Goal: Check status

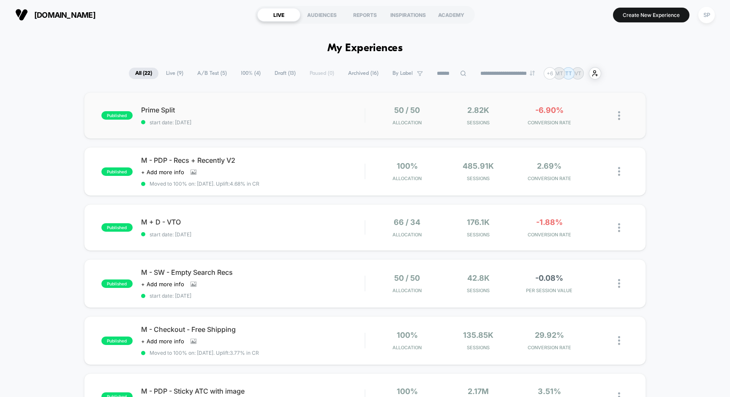
click at [259, 105] on div "published Prime Split start date: [DATE] 50 / 50 Allocation 2.82k Sessions -6.9…" at bounding box center [365, 115] width 562 height 46
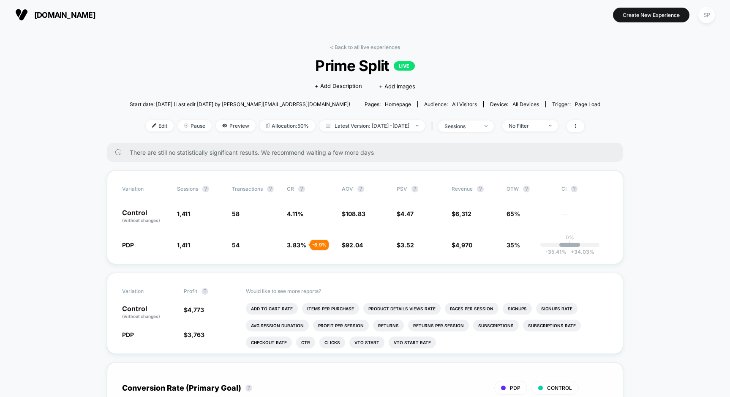
click at [420, 148] on div "There are still no statistically significant results. We recommend waiting a fe…" at bounding box center [365, 152] width 516 height 19
click at [543, 125] on div "No Filter" at bounding box center [526, 126] width 34 height 6
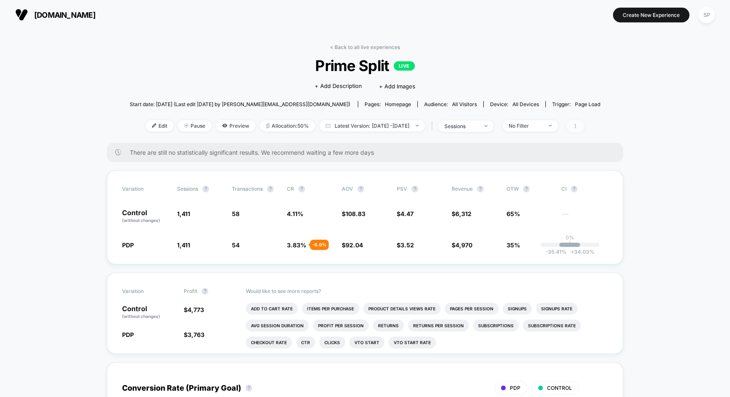
click at [578, 125] on icon at bounding box center [575, 125] width 5 height 5
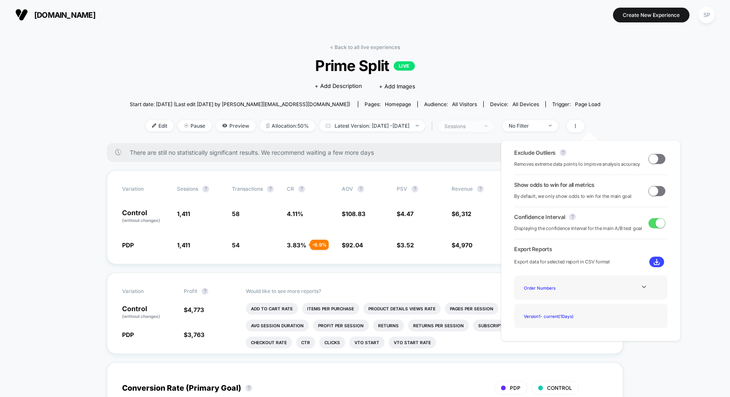
click at [486, 121] on span "sessions" at bounding box center [466, 125] width 56 height 11
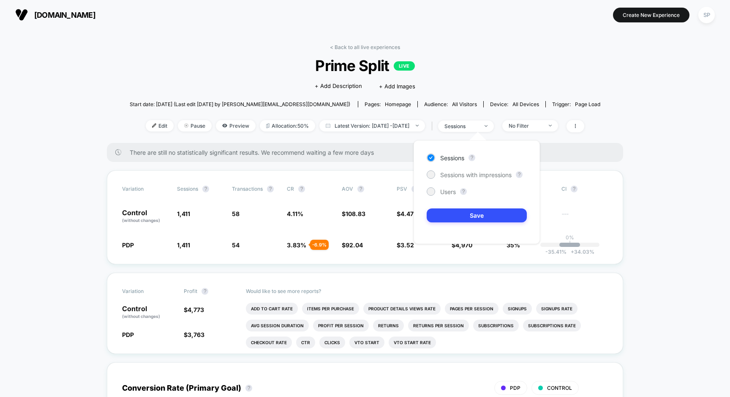
click at [492, 109] on div "Start date: [DATE] (Last edit [DATE] by [PERSON_NAME][EMAIL_ADDRESS][DOMAIN_NAM…" at bounding box center [365, 104] width 471 height 15
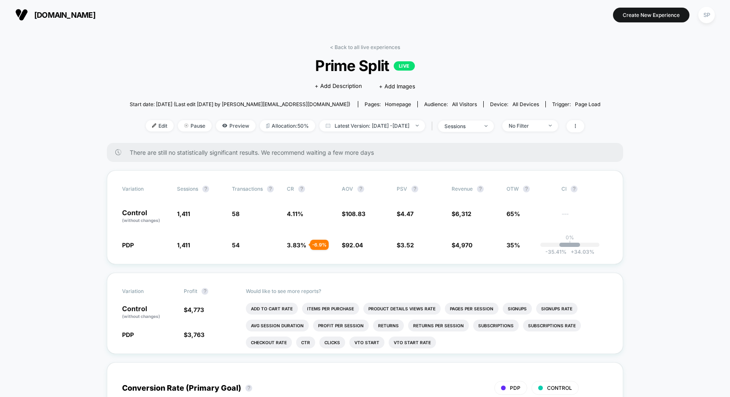
click at [488, 102] on span "Device: all devices" at bounding box center [514, 104] width 62 height 6
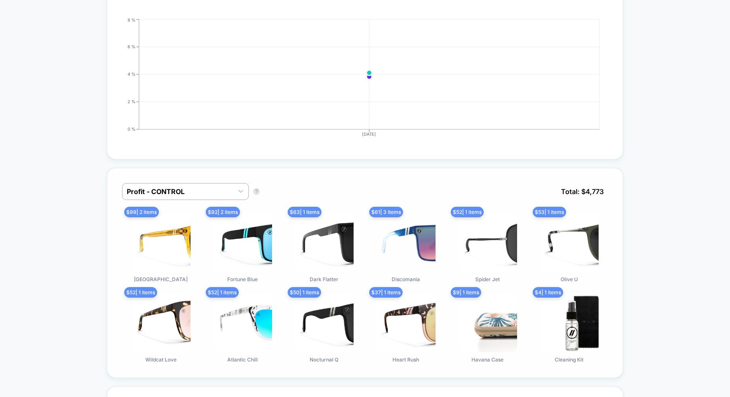
scroll to position [408, 0]
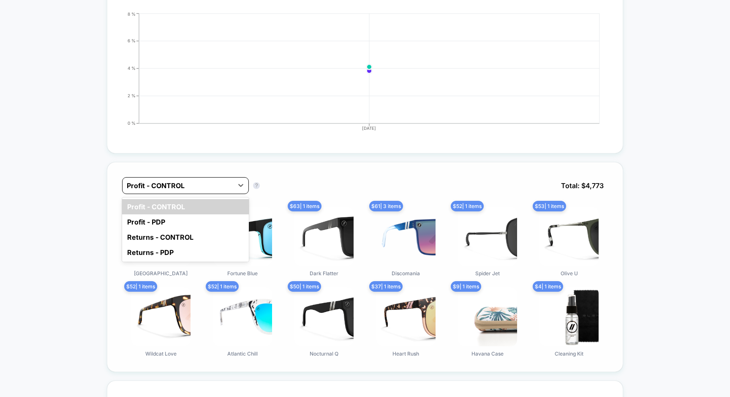
click at [191, 191] on div "Profit - CONTROL" at bounding box center [178, 186] width 111 height 14
click at [185, 223] on div "Profit - PDP" at bounding box center [185, 221] width 127 height 15
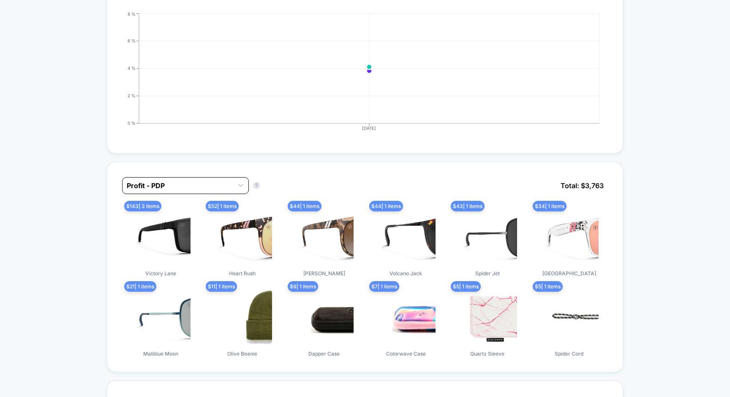
click at [183, 184] on div at bounding box center [178, 185] width 102 height 10
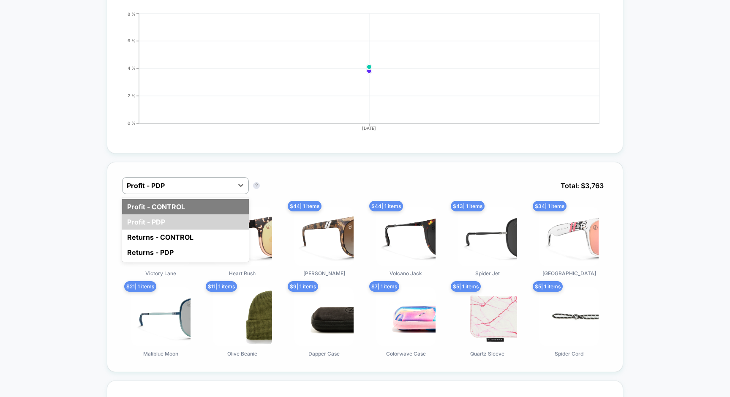
click at [177, 206] on div "Profit - CONTROL" at bounding box center [185, 206] width 127 height 15
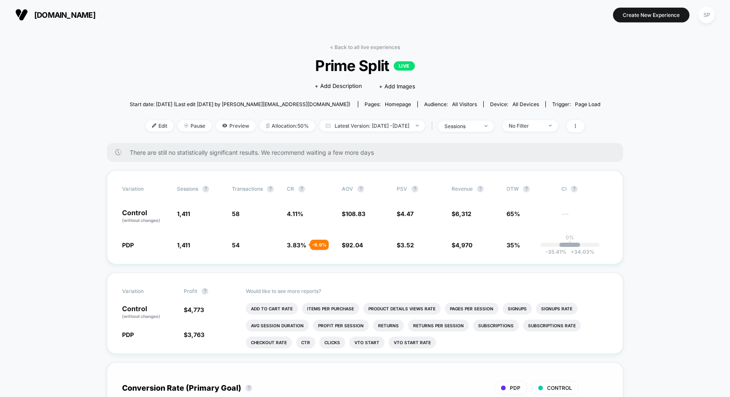
scroll to position [0, 0]
click at [428, 308] on li "Product Details Views Rate" at bounding box center [401, 309] width 77 height 12
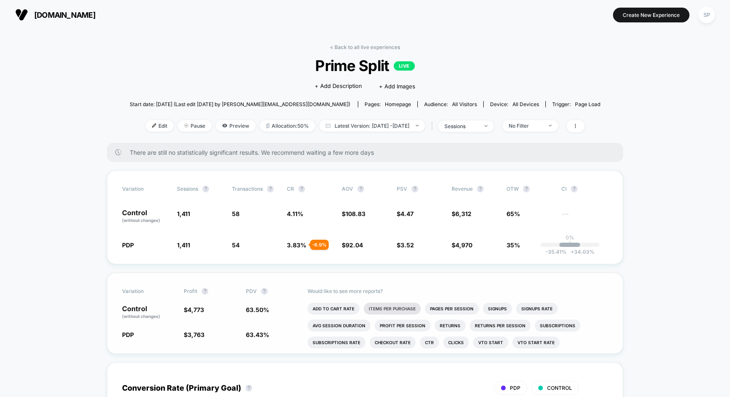
click at [410, 307] on li "Items Per Purchase" at bounding box center [392, 309] width 57 height 12
